Goal: Task Accomplishment & Management: Use online tool/utility

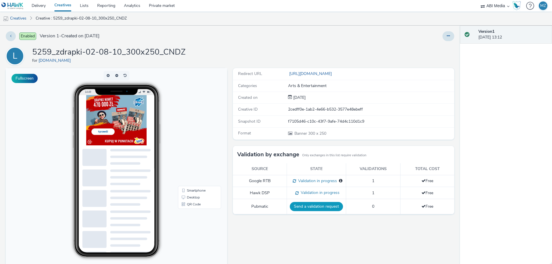
click at [319, 208] on button "Send a validation request" at bounding box center [316, 206] width 53 height 9
click at [45, 3] on link "Delivery" at bounding box center [38, 5] width 23 height 11
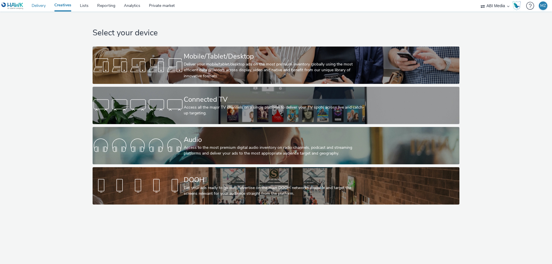
click at [40, 7] on link "Delivery" at bounding box center [38, 5] width 23 height 11
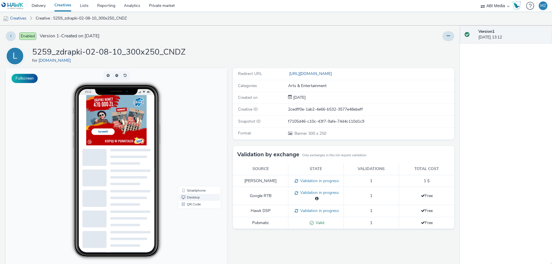
click at [194, 195] on link "Desktop" at bounding box center [199, 197] width 41 height 7
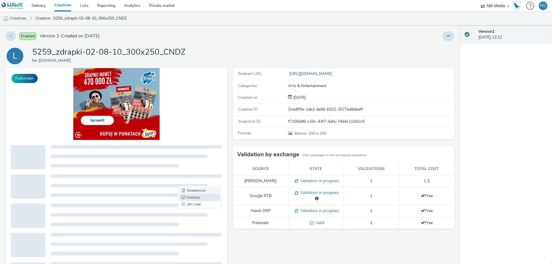
click at [197, 187] on link "Smartphone" at bounding box center [199, 190] width 41 height 7
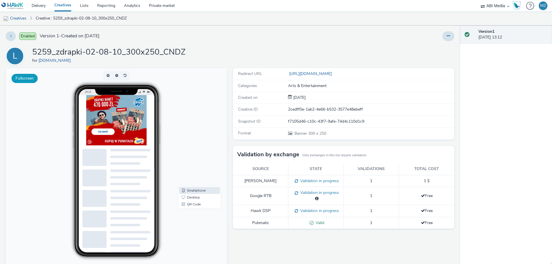
click at [26, 76] on button "Fullscreen" at bounding box center [24, 78] width 26 height 9
click at [68, 7] on link "Creatives" at bounding box center [63, 5] width 26 height 11
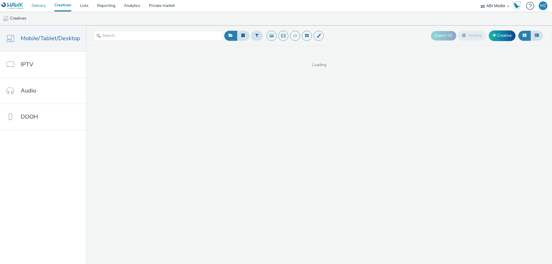
click at [39, 2] on link "Delivery" at bounding box center [38, 5] width 23 height 11
